Goal: Check status: Check status

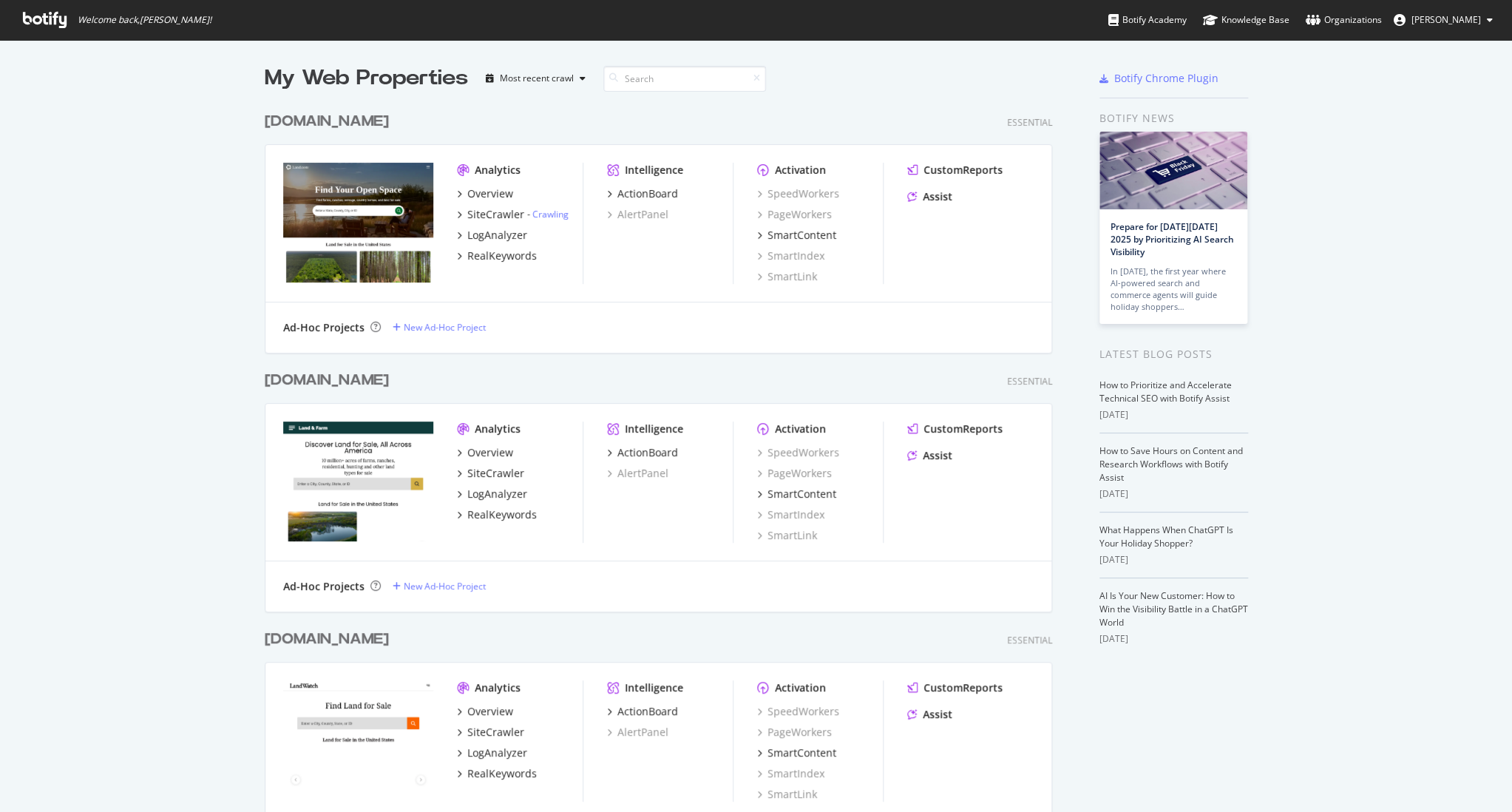
scroll to position [812, 1511]
click at [552, 216] on link "Crawling" at bounding box center [550, 214] width 36 height 12
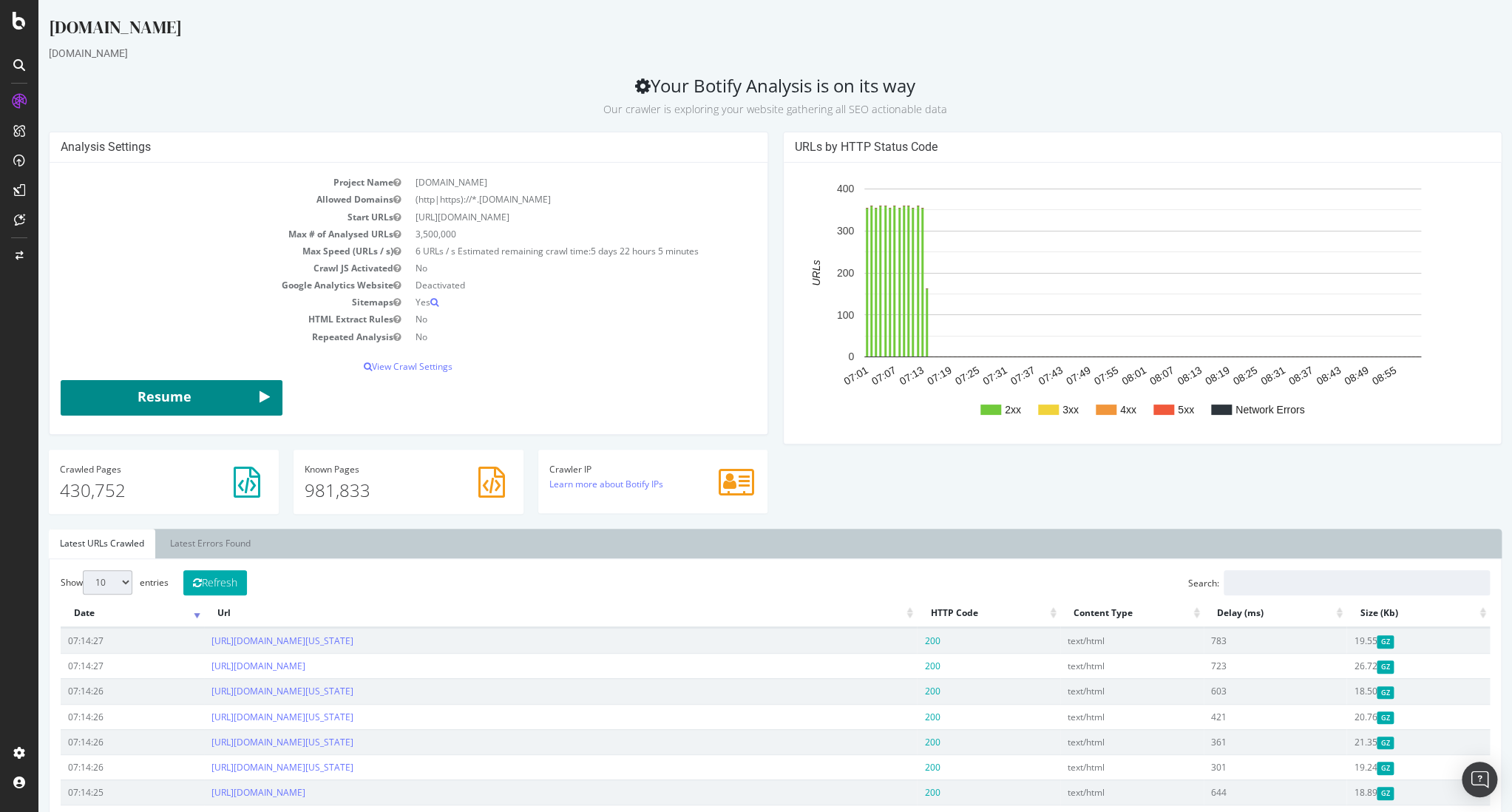
click at [249, 403] on button "Resume" at bounding box center [172, 398] width 222 height 35
